Goal: Find contact information: Find contact information

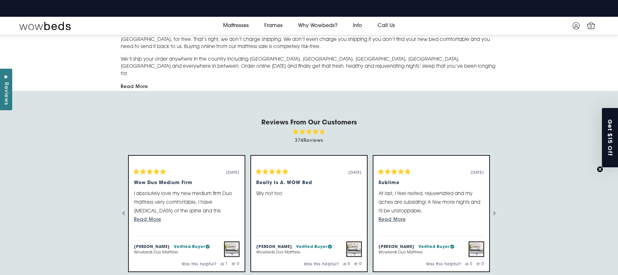
scroll to position [808, 0]
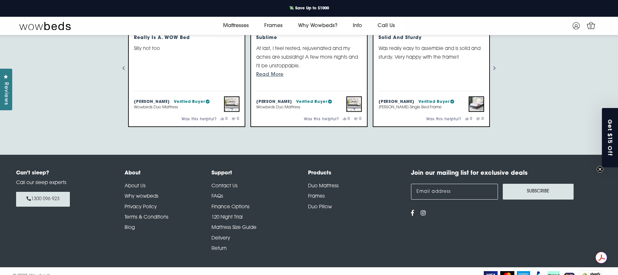
click at [214, 184] on link "Contact Us" at bounding box center [225, 186] width 26 height 5
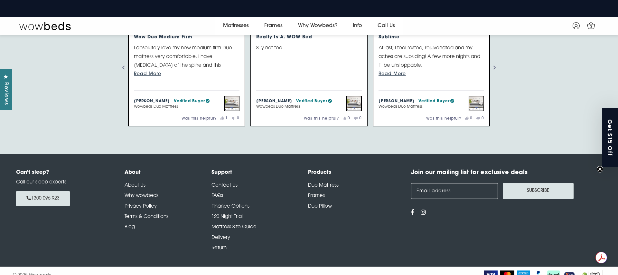
scroll to position [808, 0]
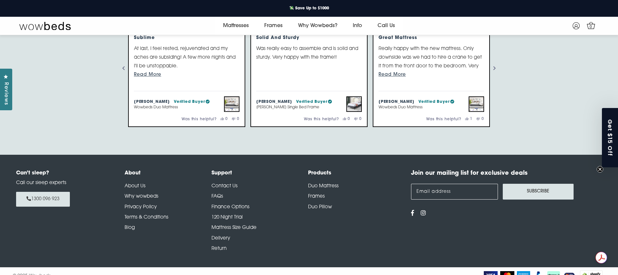
click at [228, 184] on link "Contact Us" at bounding box center [225, 186] width 26 height 5
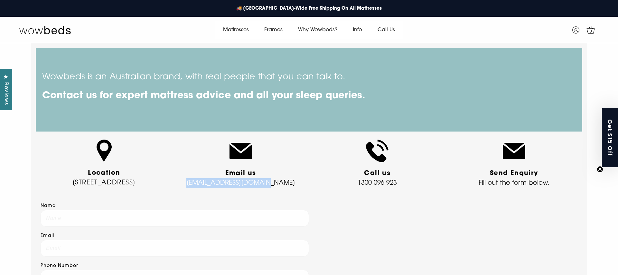
drag, startPoint x: 285, startPoint y: 183, endPoint x: 198, endPoint y: 184, distance: 87.3
click at [198, 184] on p "Email us support@wowbeds.com.au" at bounding box center [240, 177] width 127 height 19
copy p "support@wowbeds.com.au"
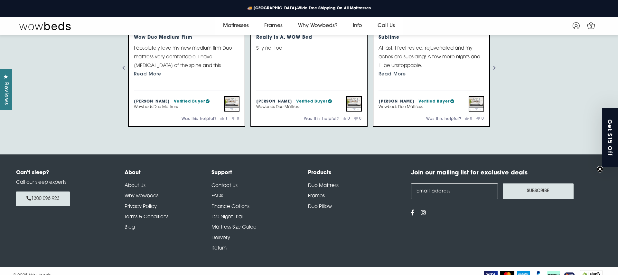
scroll to position [808, 0]
